Goal: Check status

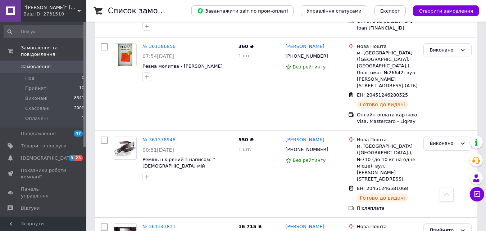
scroll to position [1327, 0]
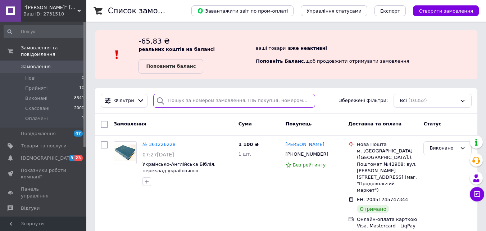
click at [230, 103] on input "search" at bounding box center [234, 101] width 162 height 14
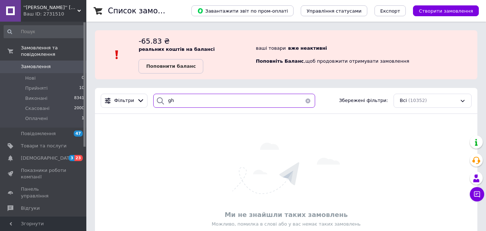
type input "g"
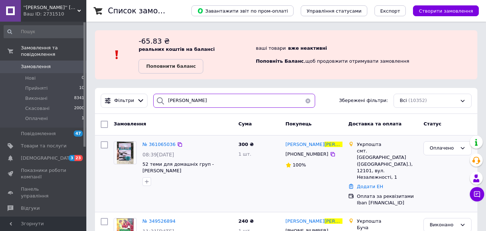
type input "[PERSON_NAME]"
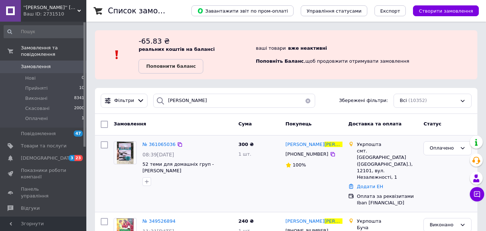
click at [128, 153] on img at bounding box center [125, 152] width 17 height 22
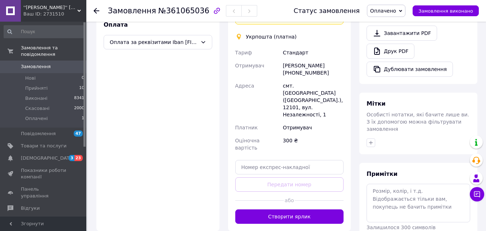
scroll to position [240, 0]
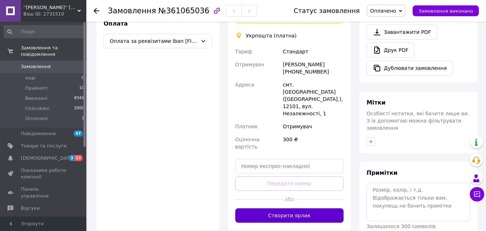
click at [320, 208] on button "Створити ярлик" at bounding box center [289, 215] width 109 height 14
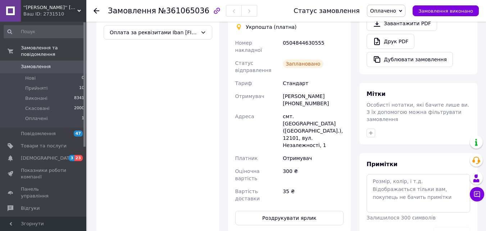
scroll to position [249, 0]
